Goal: Register for event/course

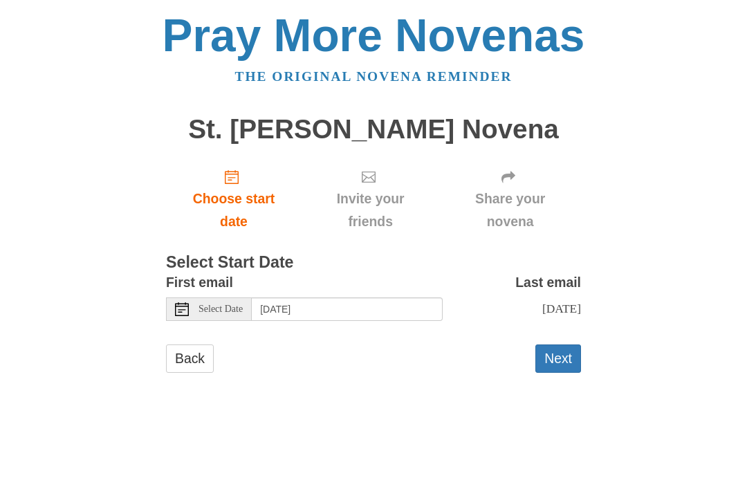
click at [231, 304] on span "Select Date" at bounding box center [221, 309] width 44 height 10
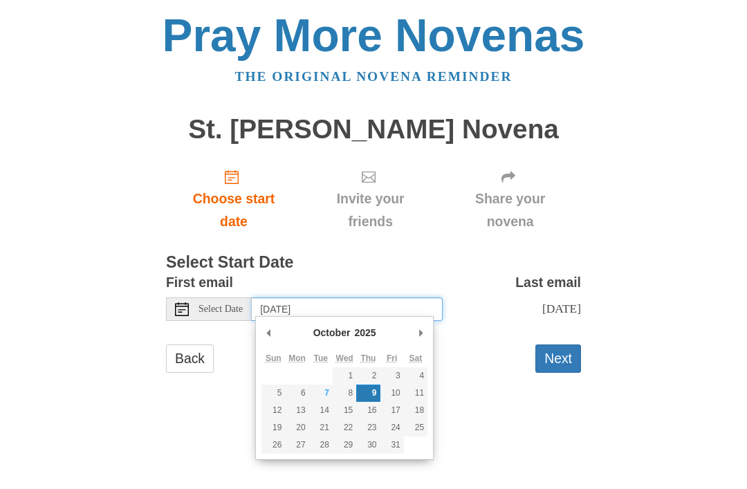
type input "[DATE]"
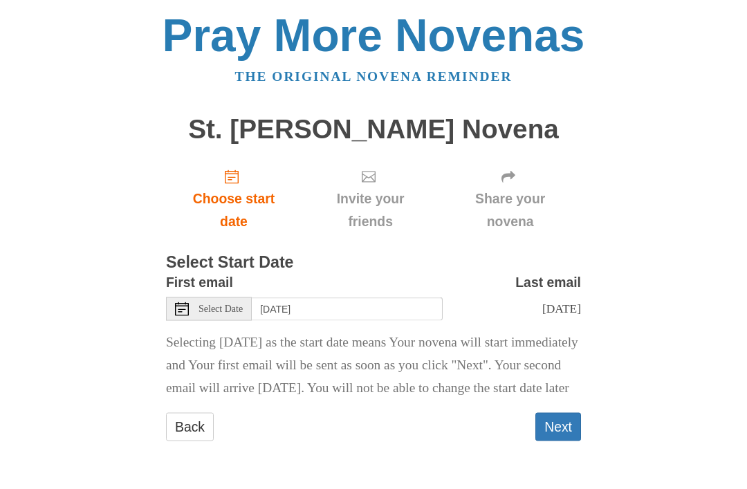
scroll to position [8, 0]
click at [483, 482] on div "Pray More Novenas The original novena reminder St. Carlo Acutis Novena Choose s…" at bounding box center [373, 241] width 671 height 482
click at [567, 437] on button "Next" at bounding box center [559, 427] width 46 height 28
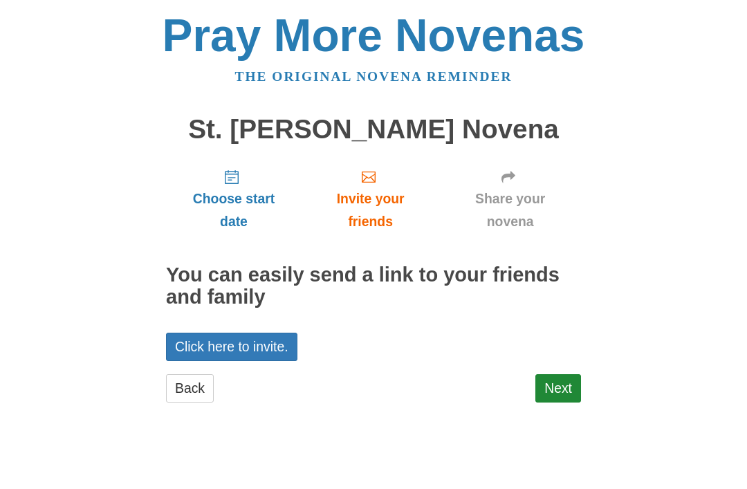
click at [561, 392] on link "Next" at bounding box center [559, 388] width 46 height 28
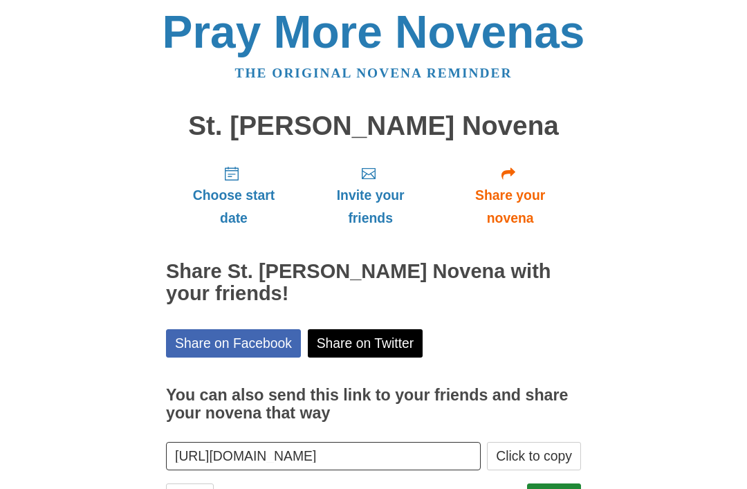
scroll to position [17, 0]
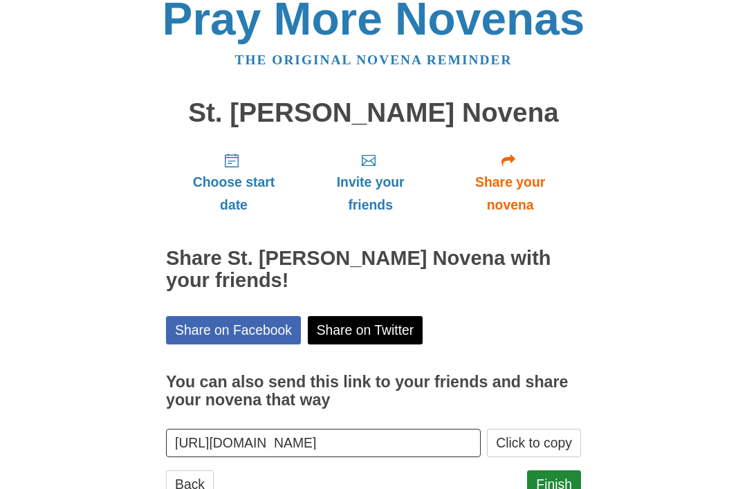
click at [566, 482] on link "Finish" at bounding box center [554, 485] width 54 height 28
click at [562, 475] on link "Finish" at bounding box center [554, 485] width 54 height 28
